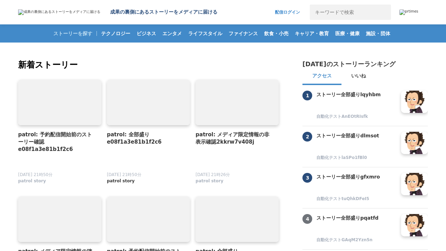
click at [117, 181] on span "patrol story" at bounding box center [121, 181] width 28 height 6
click at [148, 102] on link at bounding box center [148, 102] width 87 height 48
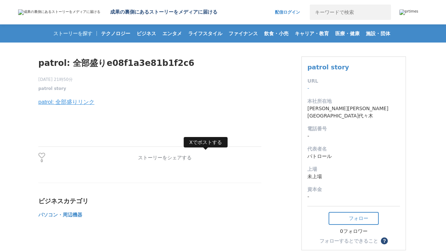
click at [205, 159] on link at bounding box center [205, 157] width 11 height 11
